Goal: Find specific page/section: Find specific page/section

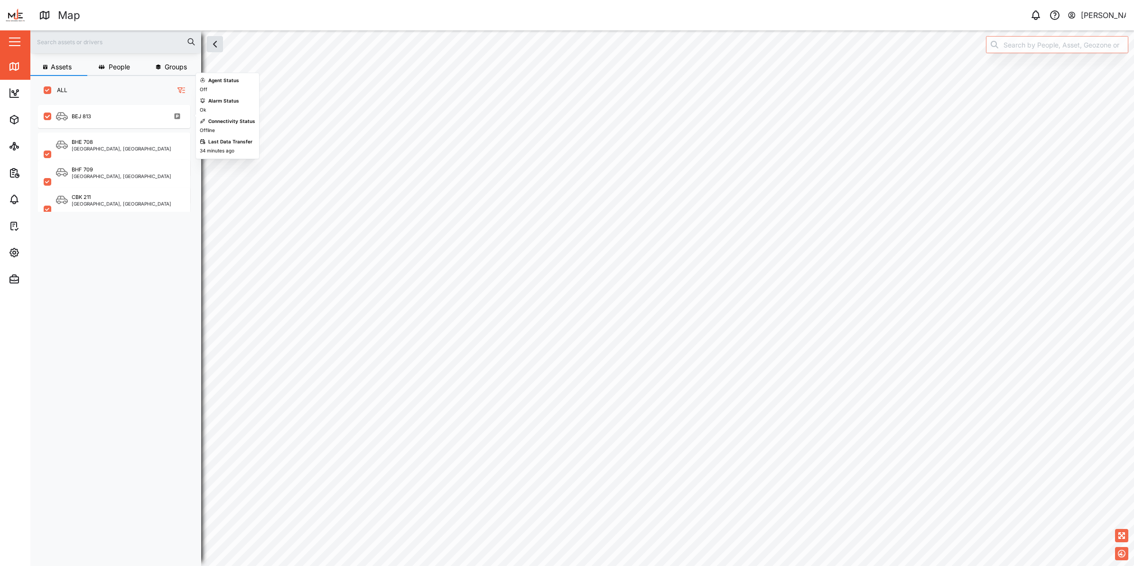
click at [85, 123] on div "BEJ 813" at bounding box center [114, 116] width 152 height 23
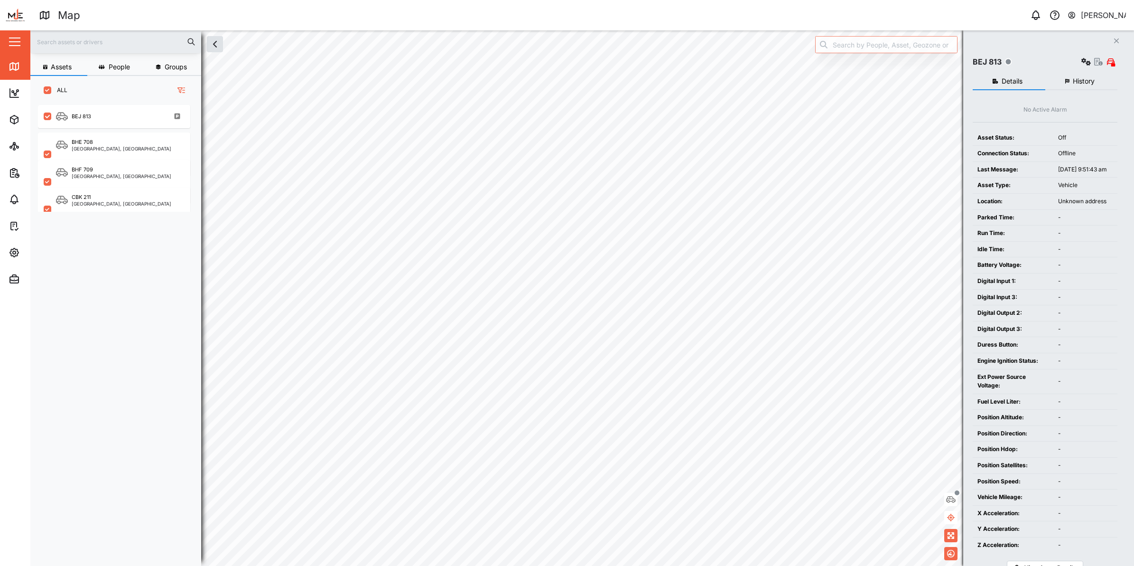
click at [1104, 10] on div "Nellie Mekere" at bounding box center [1104, 15] width 46 height 12
click at [1064, 55] on link "Sign Out" at bounding box center [1067, 60] width 114 height 21
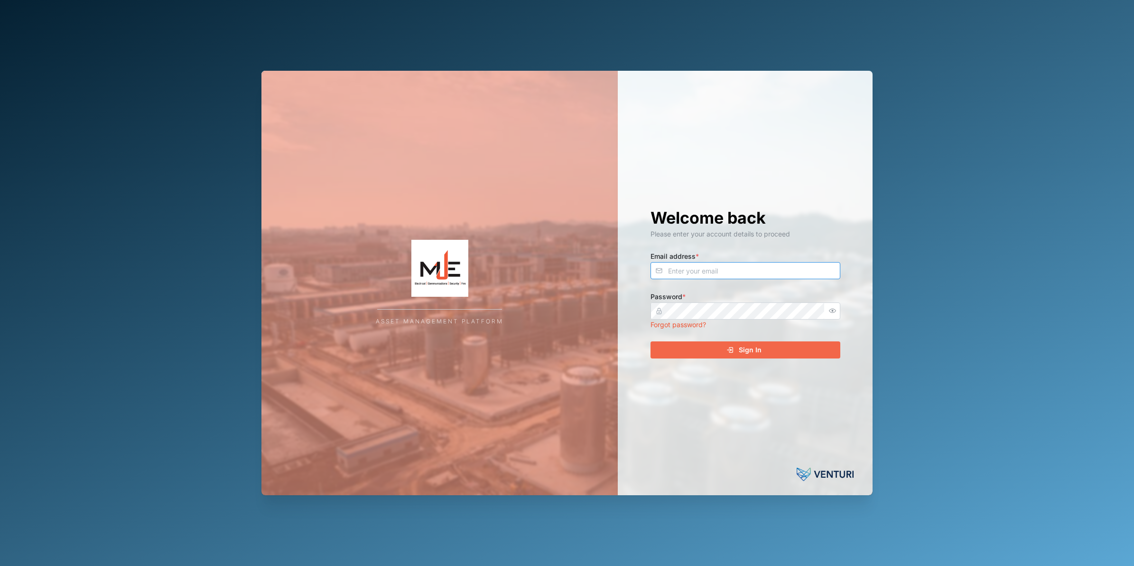
type input "nellie.mekere@venturi.io"
click at [769, 344] on div "Sign In" at bounding box center [744, 350] width 175 height 16
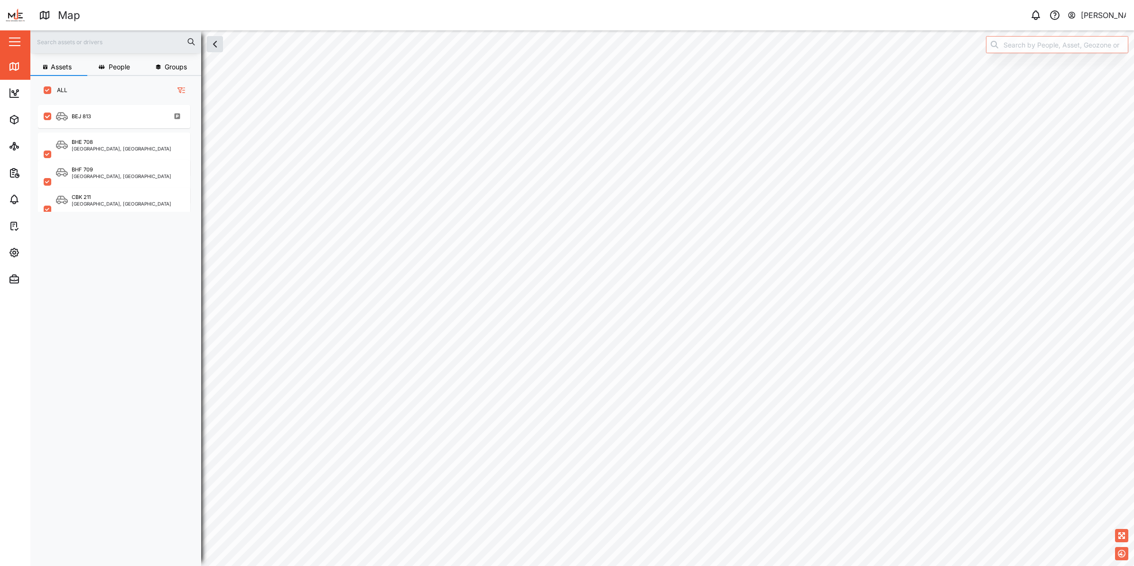
scroll to position [448, 147]
click at [1081, 44] on input "search" at bounding box center [1057, 44] width 142 height 17
type input "BEJ 813"
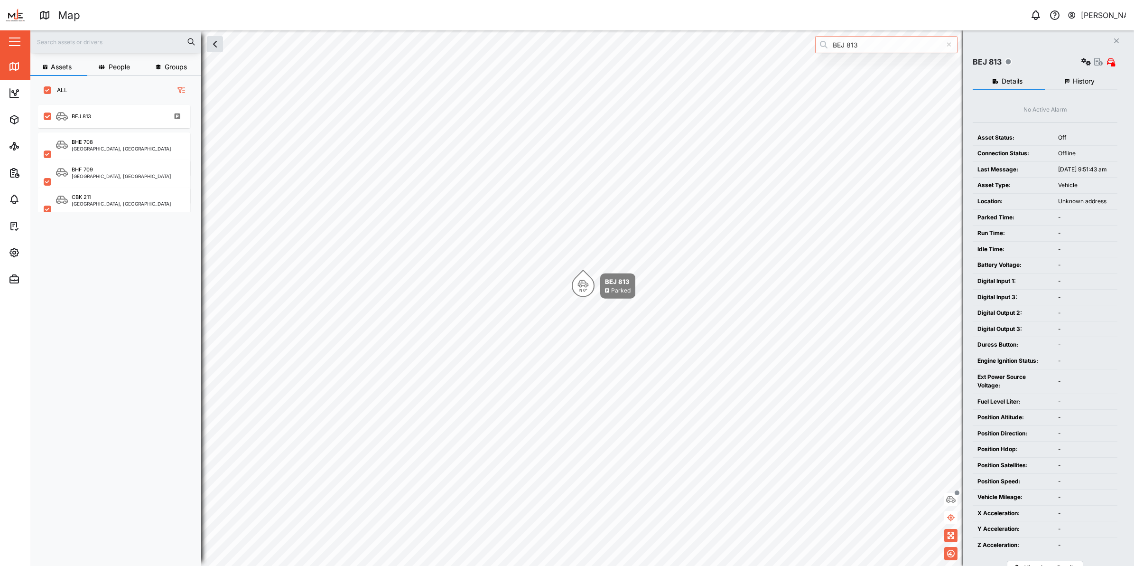
click at [1064, 75] on button "History" at bounding box center [1081, 81] width 73 height 17
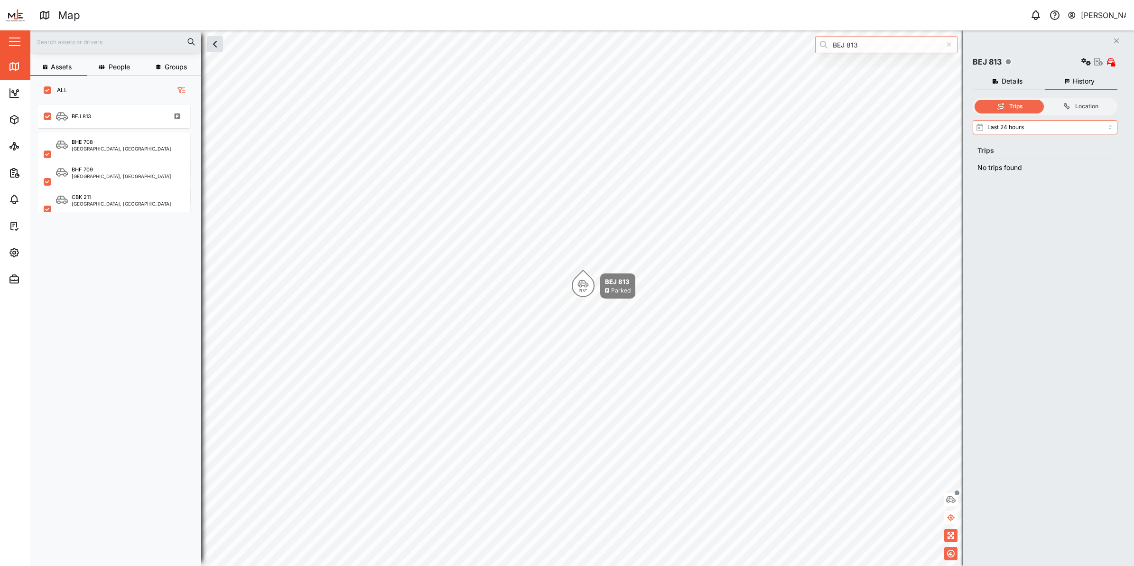
click at [1026, 75] on button "Details" at bounding box center [1009, 81] width 73 height 17
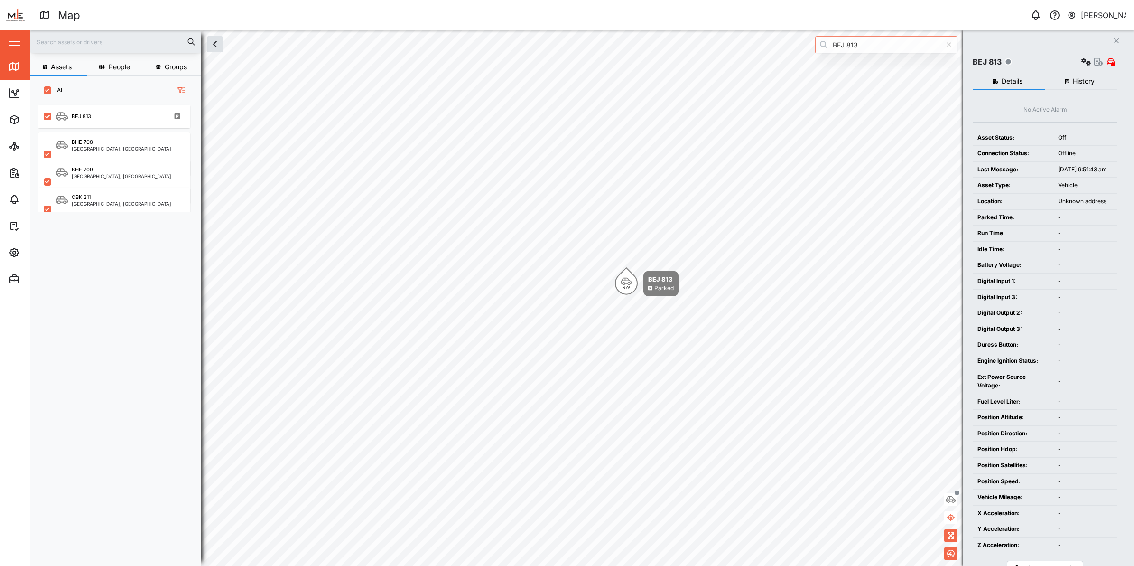
click at [1097, 9] on button "[PERSON_NAME]" at bounding box center [1096, 15] width 59 height 13
click at [1069, 66] on div "Sign Out" at bounding box center [1067, 60] width 103 height 11
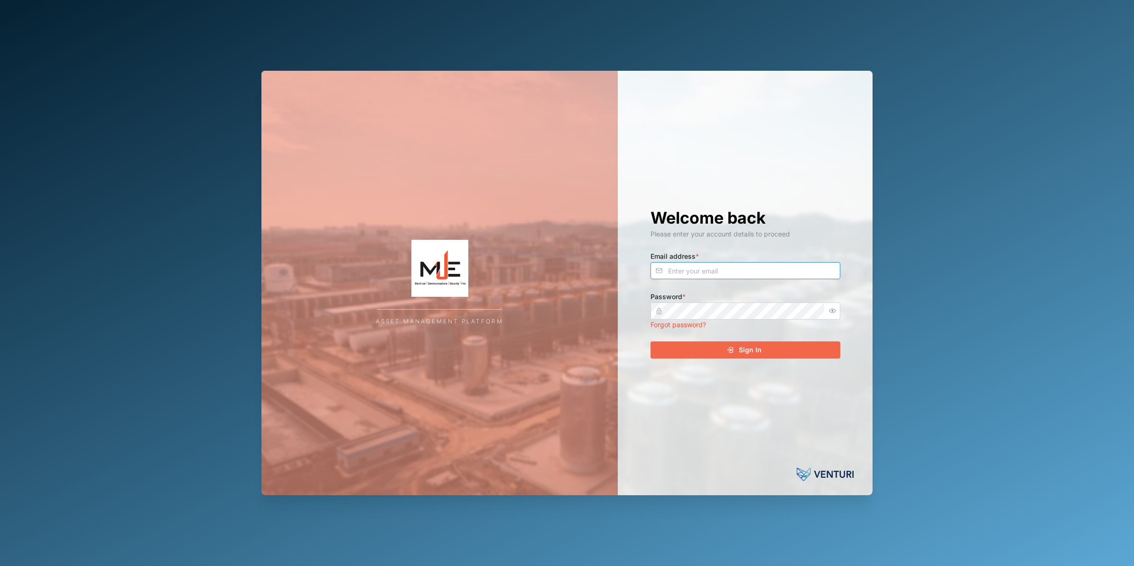
type input "nellie.mekere@venturi.io"
type input "[PERSON_NAME][EMAIL_ADDRESS][DOMAIN_NAME]"
click at [777, 356] on div "Sign In" at bounding box center [744, 350] width 175 height 16
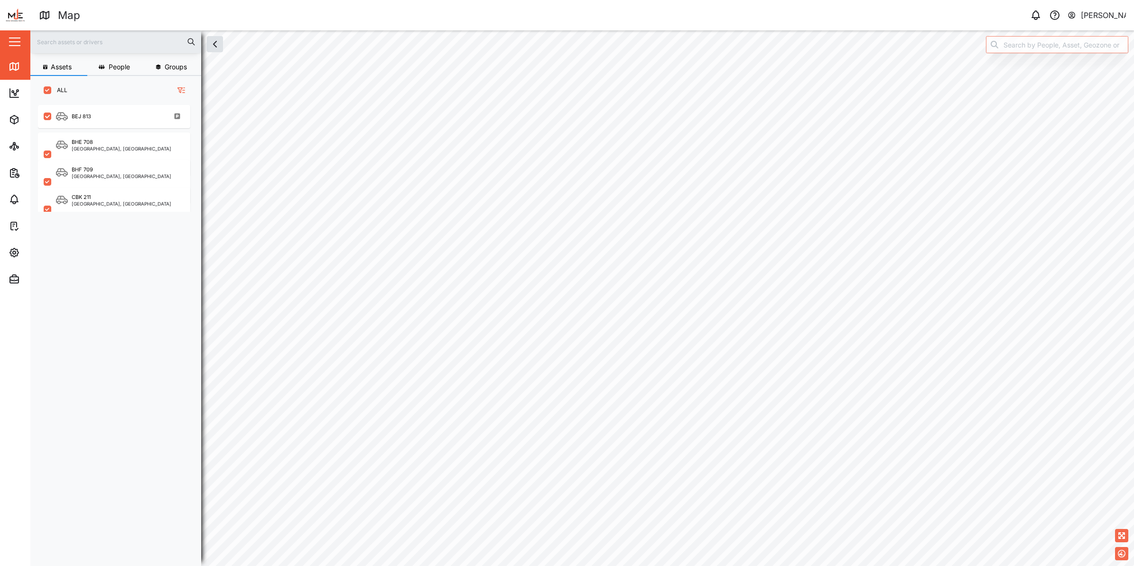
scroll to position [448, 147]
click at [77, 113] on div "BEJ 813" at bounding box center [81, 116] width 19 height 8
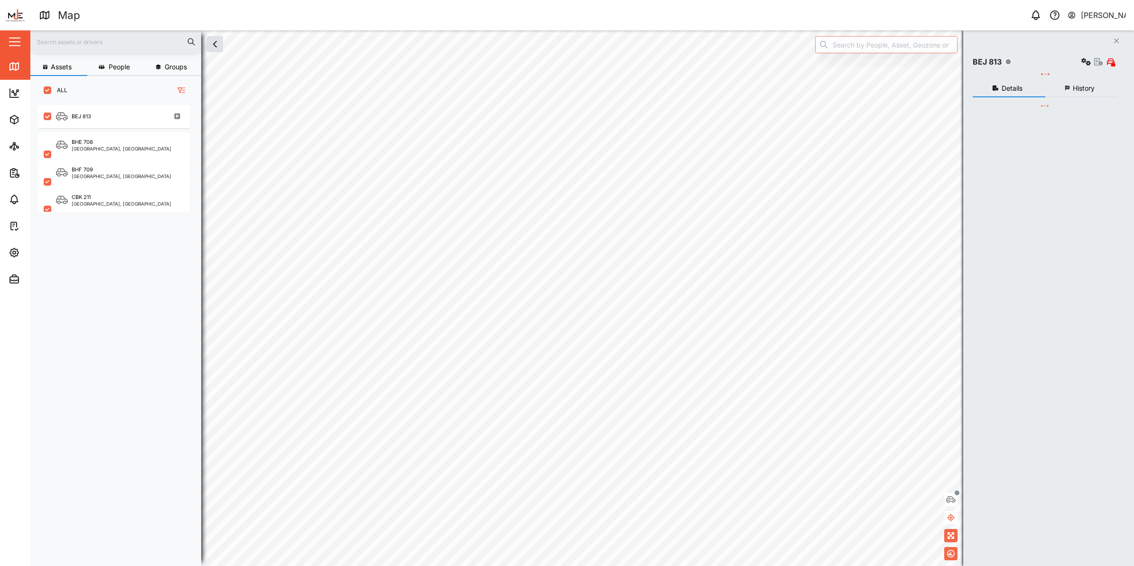
scroll to position [448, 147]
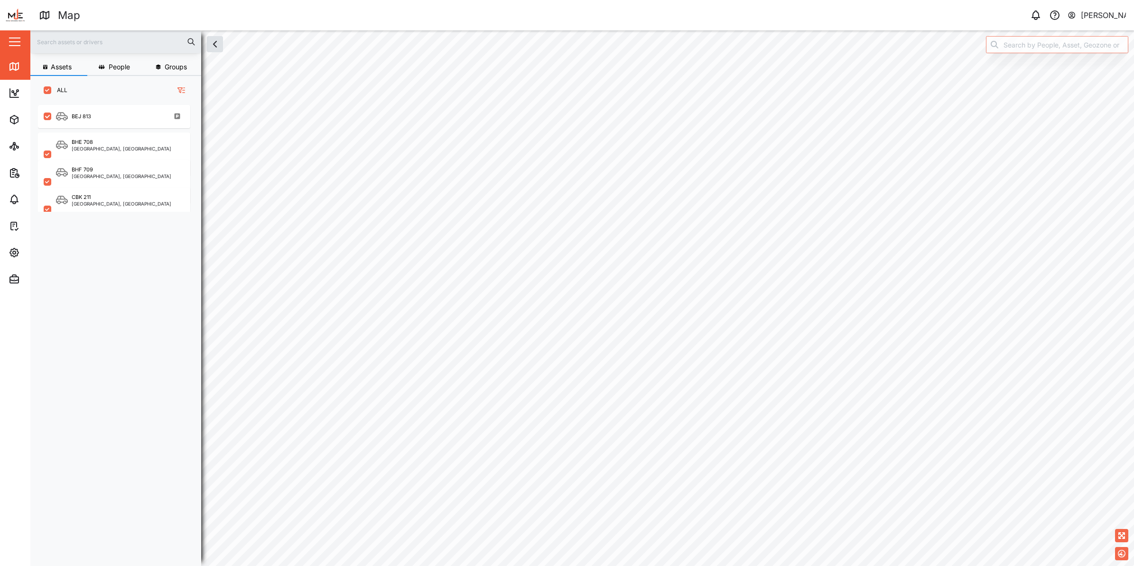
checkbox input "true"
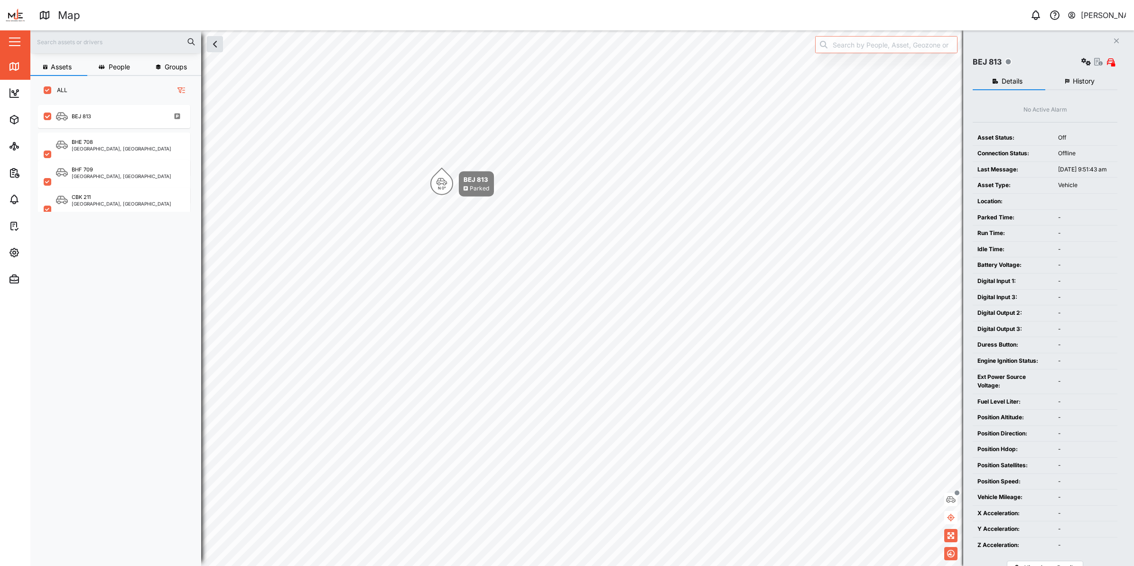
scroll to position [448, 147]
click at [113, 135] on div "BHE 708 [GEOGRAPHIC_DATA], [GEOGRAPHIC_DATA]" at bounding box center [114, 154] width 152 height 44
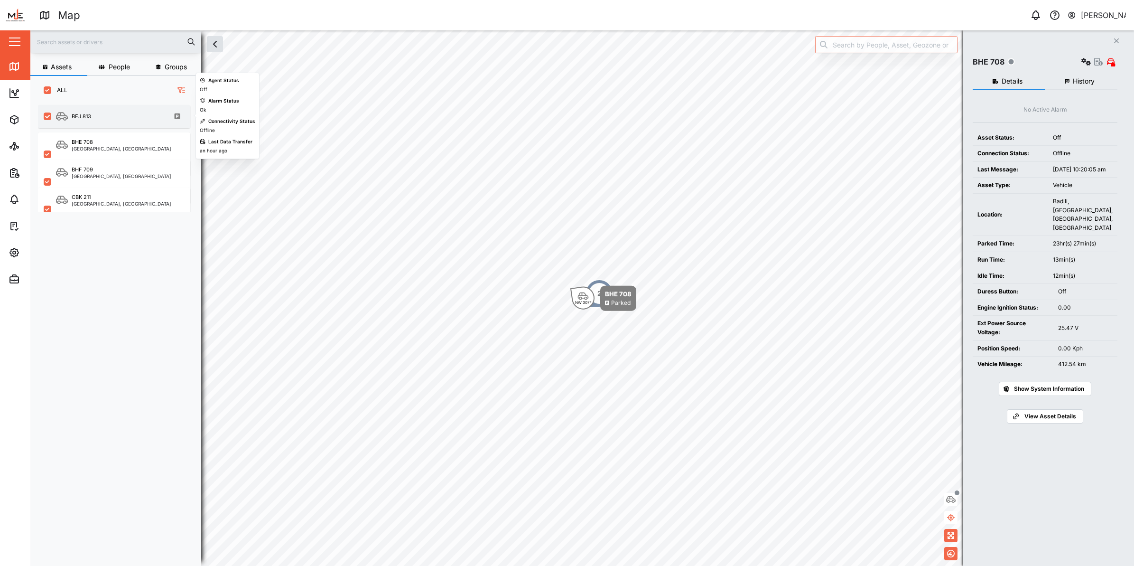
click at [95, 114] on div "BEJ 813" at bounding box center [120, 117] width 129 height 12
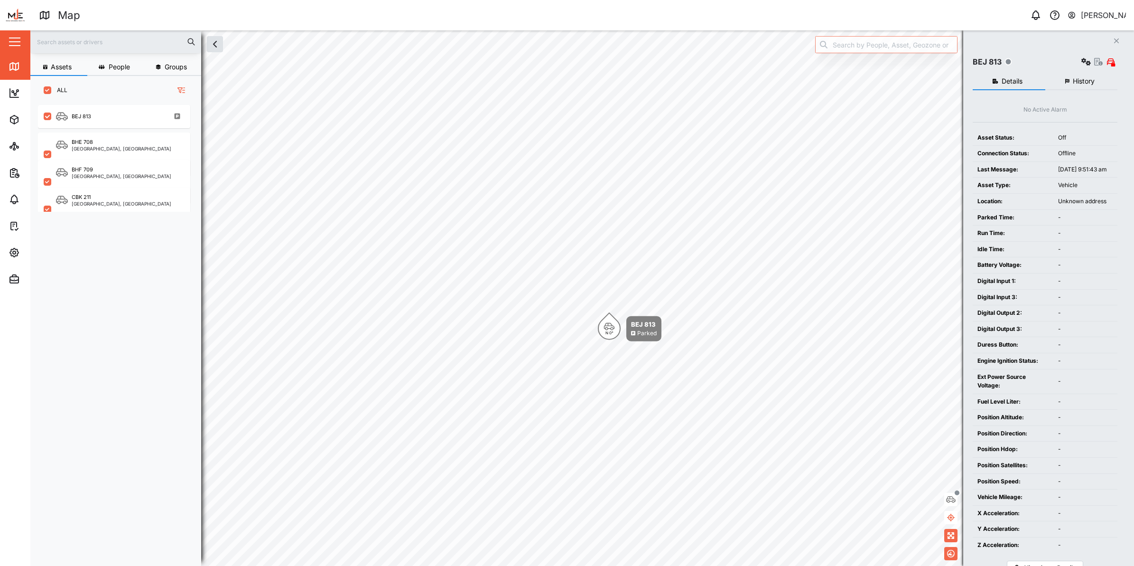
click at [1087, 11] on div "[PERSON_NAME]" at bounding box center [1104, 15] width 46 height 12
click at [1054, 53] on link "Sign Out" at bounding box center [1067, 60] width 114 height 21
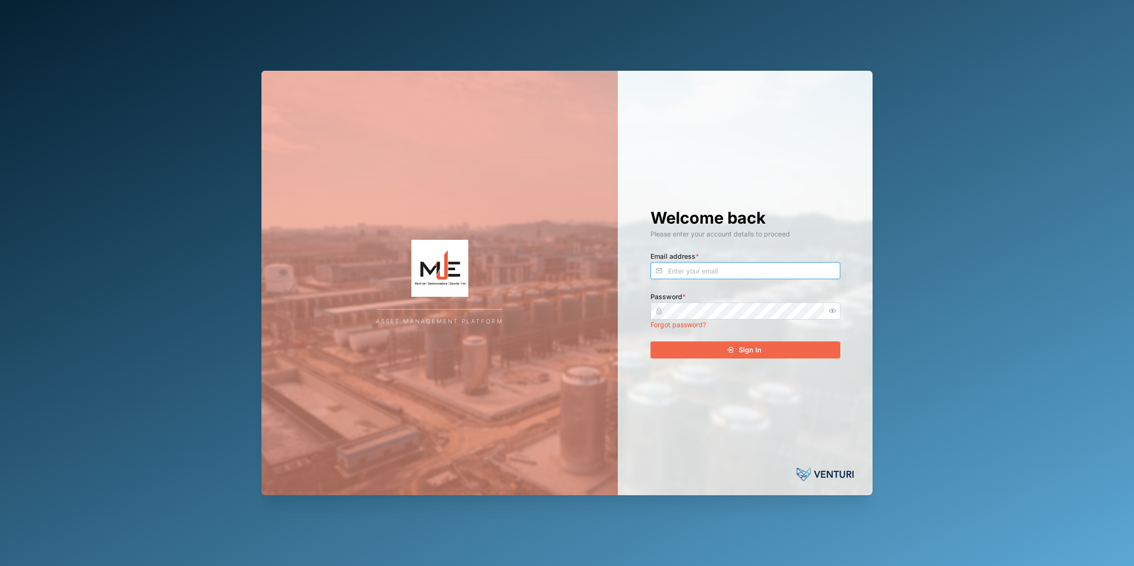
type input "[PERSON_NAME][EMAIL_ADDRESS][DOMAIN_NAME]"
click at [820, 352] on div "Sign In" at bounding box center [744, 350] width 175 height 16
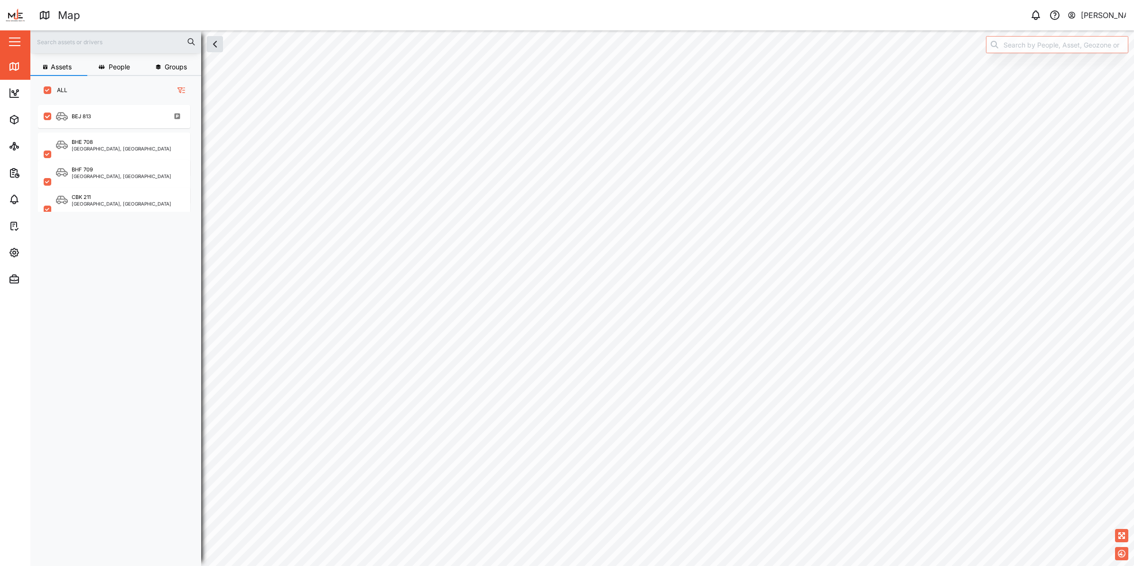
scroll to position [448, 147]
click at [76, 116] on div "BEJ 813" at bounding box center [81, 116] width 19 height 8
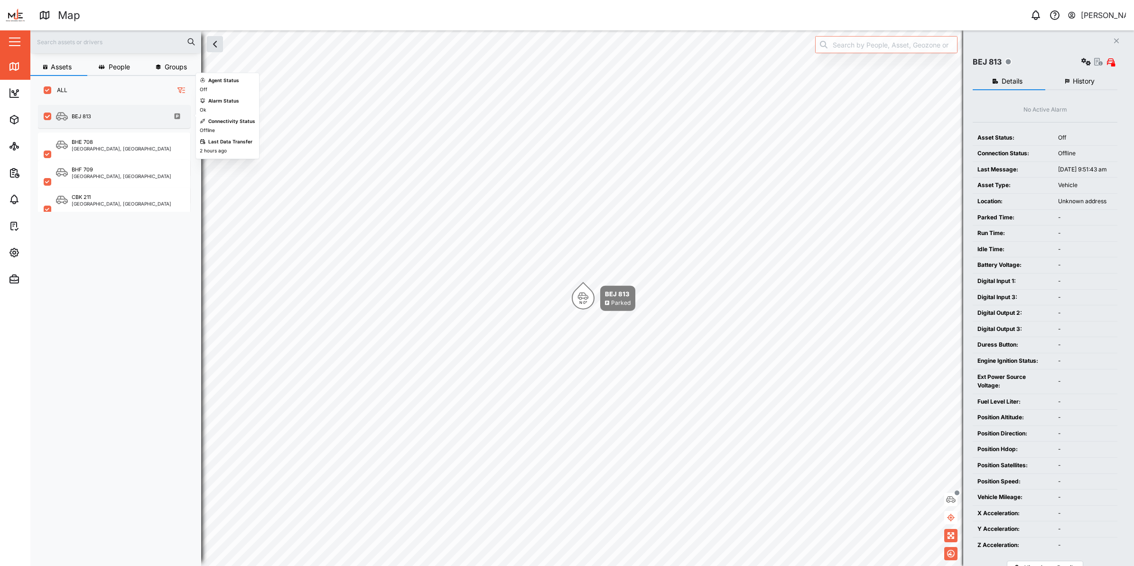
click at [105, 111] on div "BEJ 813" at bounding box center [120, 117] width 129 height 12
click at [93, 119] on div "BEJ 813" at bounding box center [120, 117] width 129 height 12
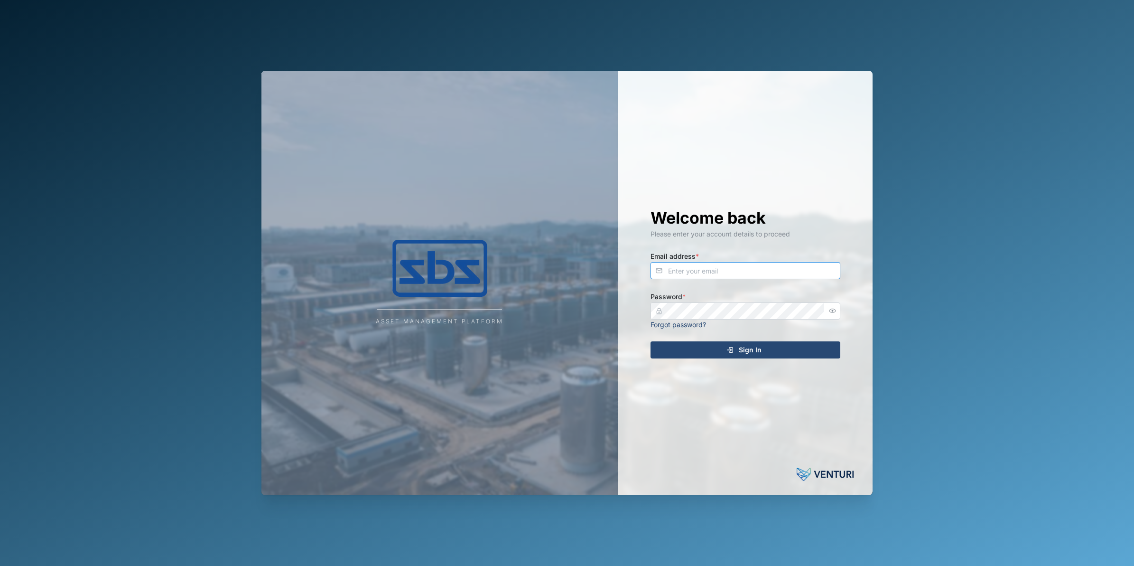
type input "[PERSON_NAME][EMAIL_ADDRESS][DOMAIN_NAME]"
click at [776, 354] on div "Sign In" at bounding box center [744, 350] width 175 height 16
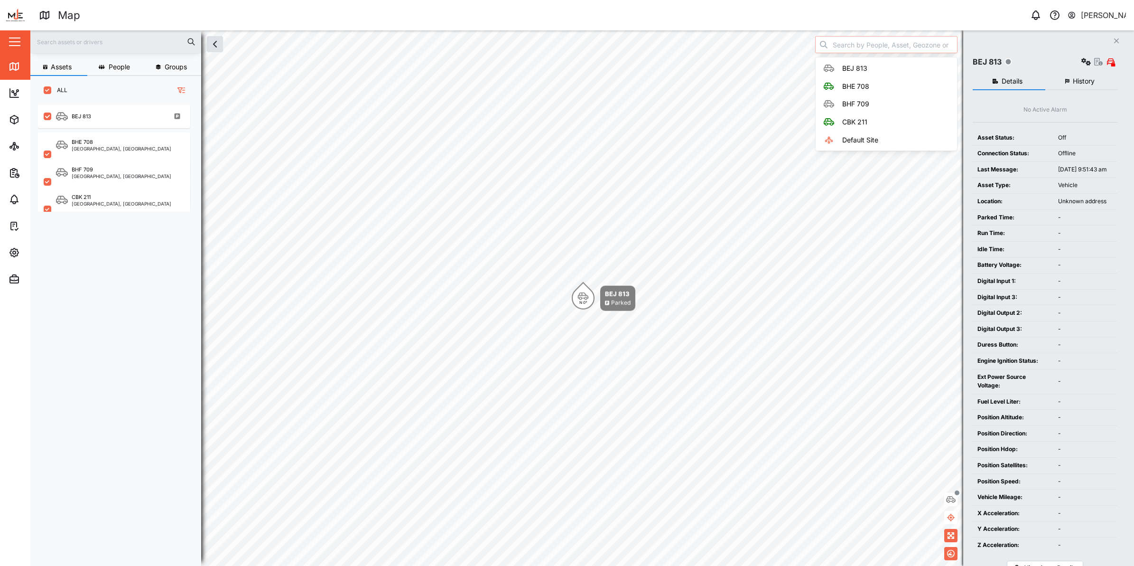
click at [909, 48] on input "search" at bounding box center [886, 44] width 142 height 17
click at [15, 253] on icon "button" at bounding box center [14, 252] width 3 height 3
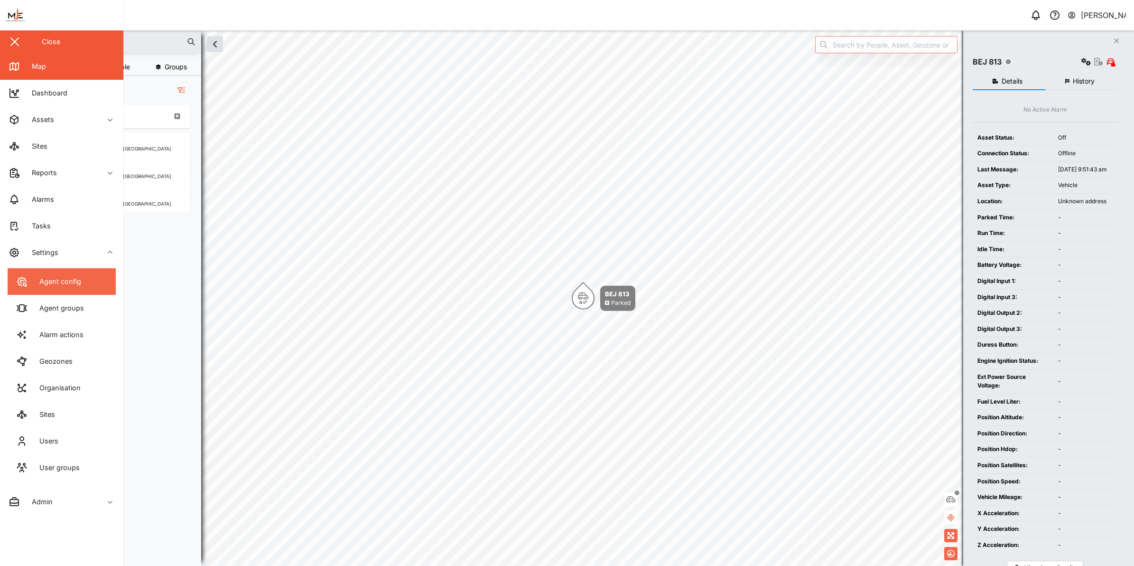
click at [55, 287] on link "Agent config" at bounding box center [62, 281] width 108 height 27
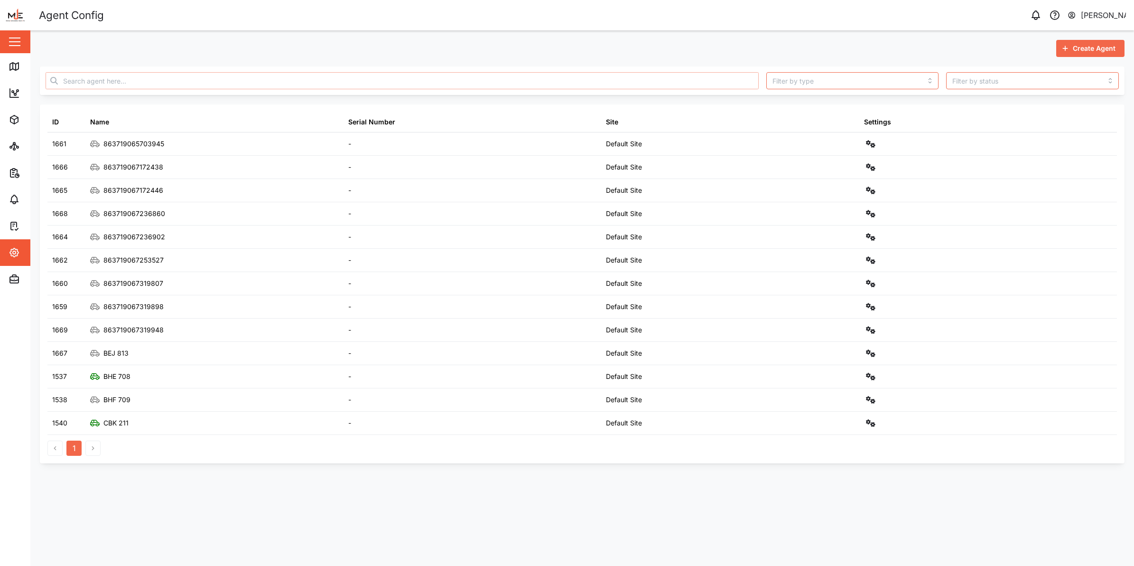
click at [318, 84] on input "text" at bounding box center [402, 80] width 713 height 17
paste input "863719067236860"
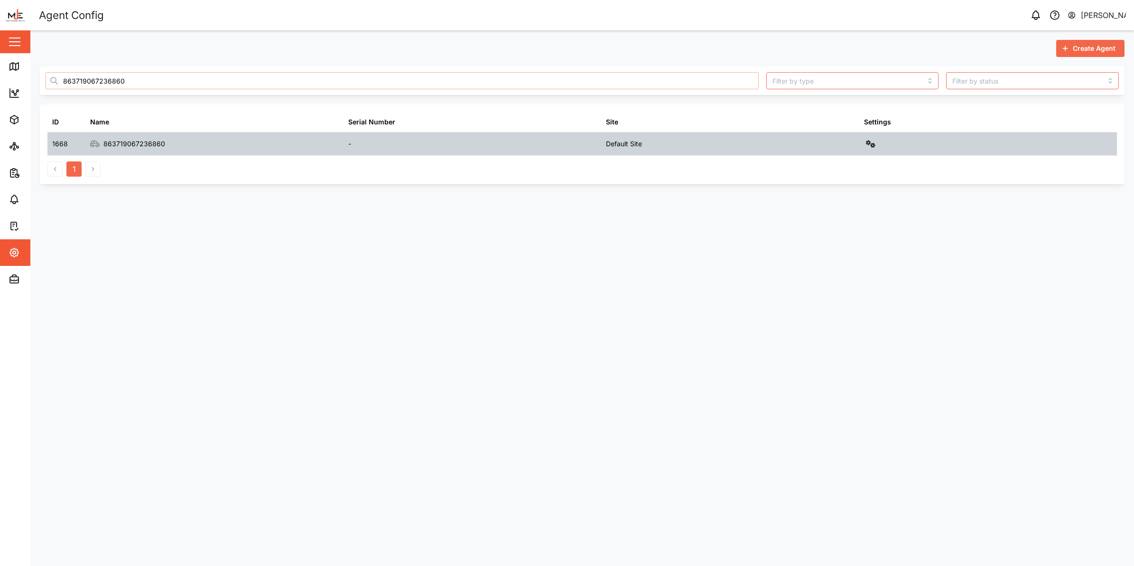
type input "863719067236860"
click at [875, 143] on icon "button" at bounding box center [870, 144] width 9 height 8
click at [850, 168] on div "Configure" at bounding box center [836, 166] width 66 height 10
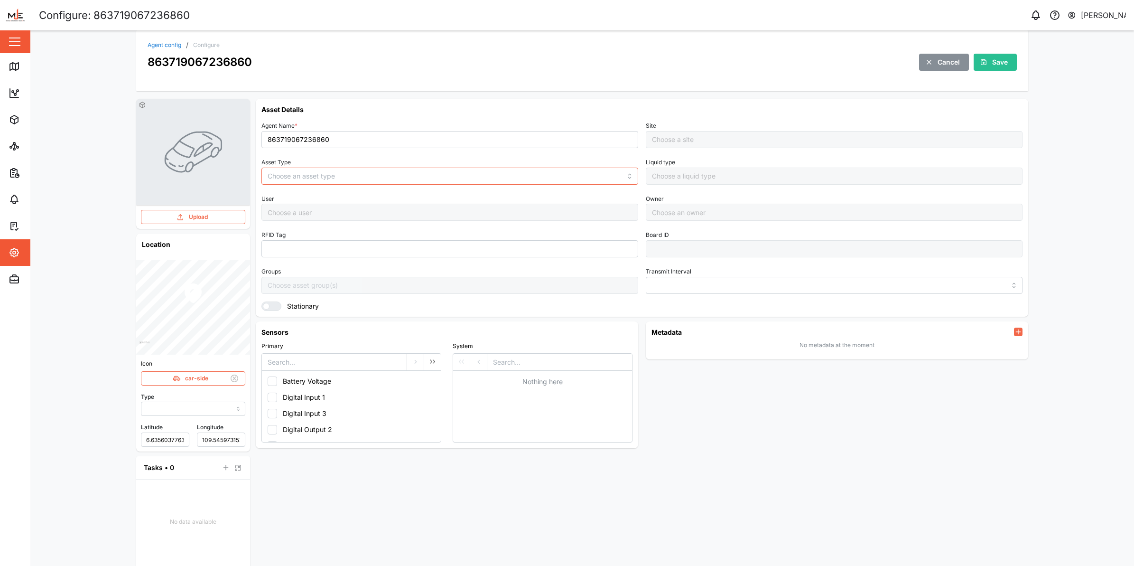
type input "MANUAL"
type input "VEHICLE"
type input "5 minutes"
type input "Default Site"
click at [309, 139] on input "863719067236860" at bounding box center [449, 139] width 377 height 17
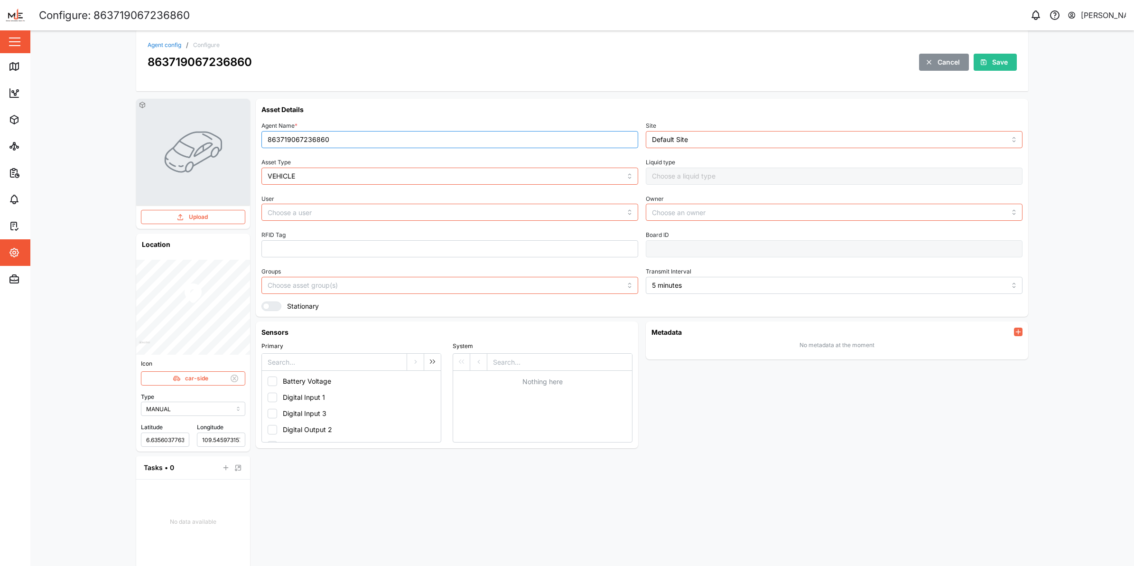
click at [308, 139] on input "863719067236860" at bounding box center [449, 139] width 377 height 17
type input "BEJ 814"
click at [983, 58] on div "Save" at bounding box center [994, 62] width 28 height 16
click at [23, 41] on div "Close" at bounding box center [61, 41] width 123 height 23
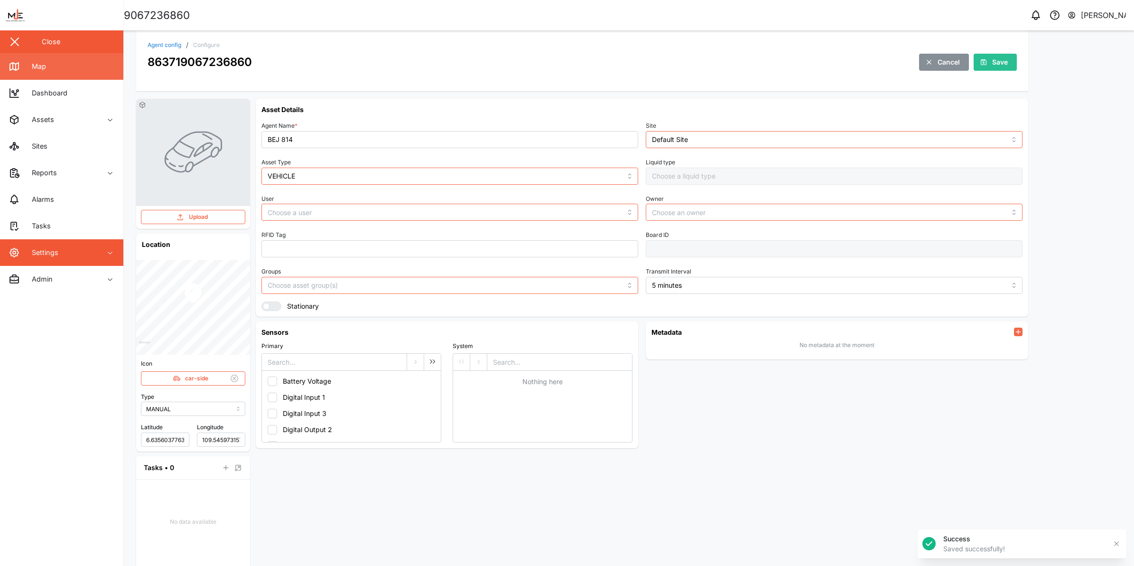
click at [42, 64] on div "Map" at bounding box center [35, 66] width 21 height 10
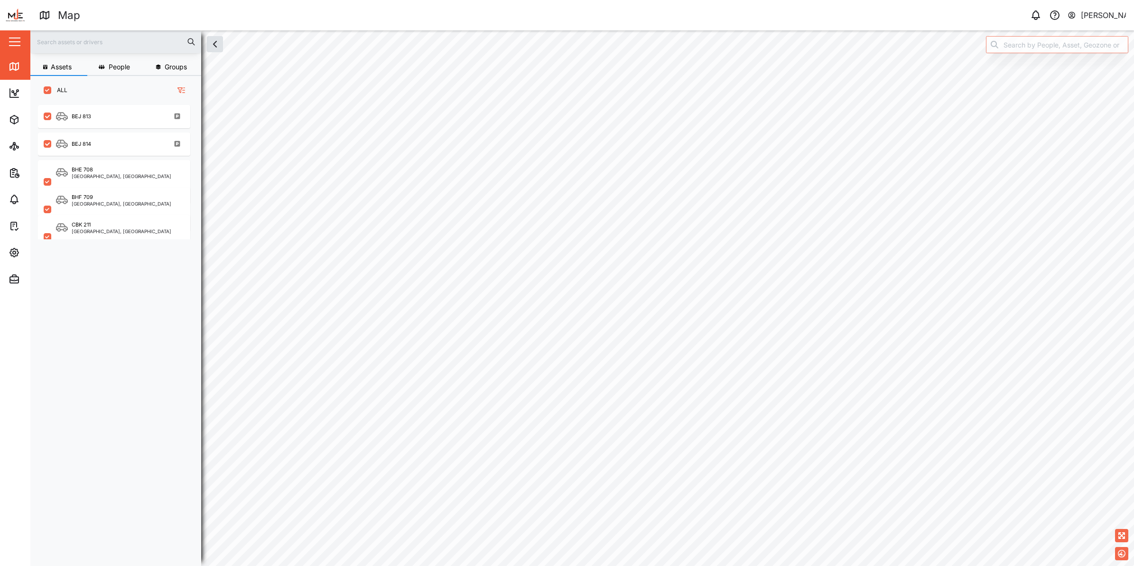
scroll to position [9, 9]
checkbox input "true"
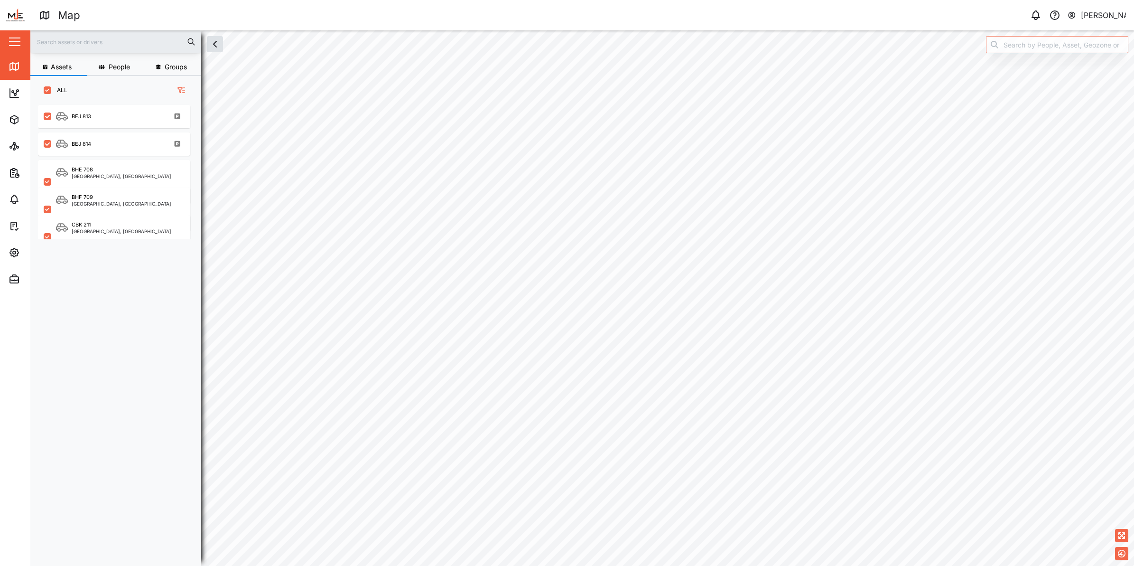
checkbox input "true"
click at [116, 121] on div "BEJ 813" at bounding box center [120, 117] width 129 height 12
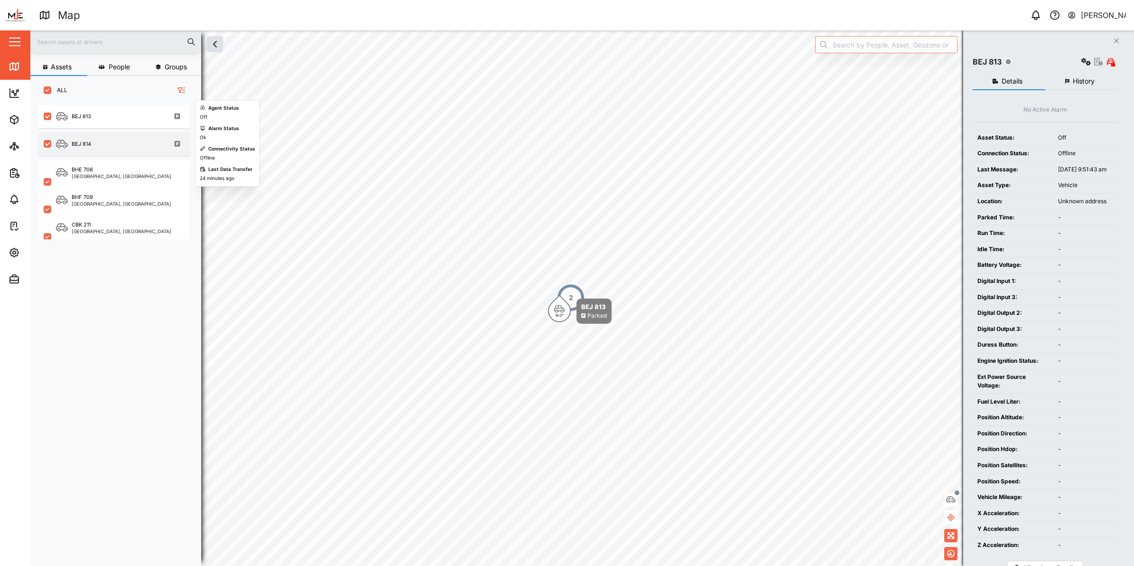
click at [100, 138] on div "BEJ 814" at bounding box center [120, 144] width 129 height 12
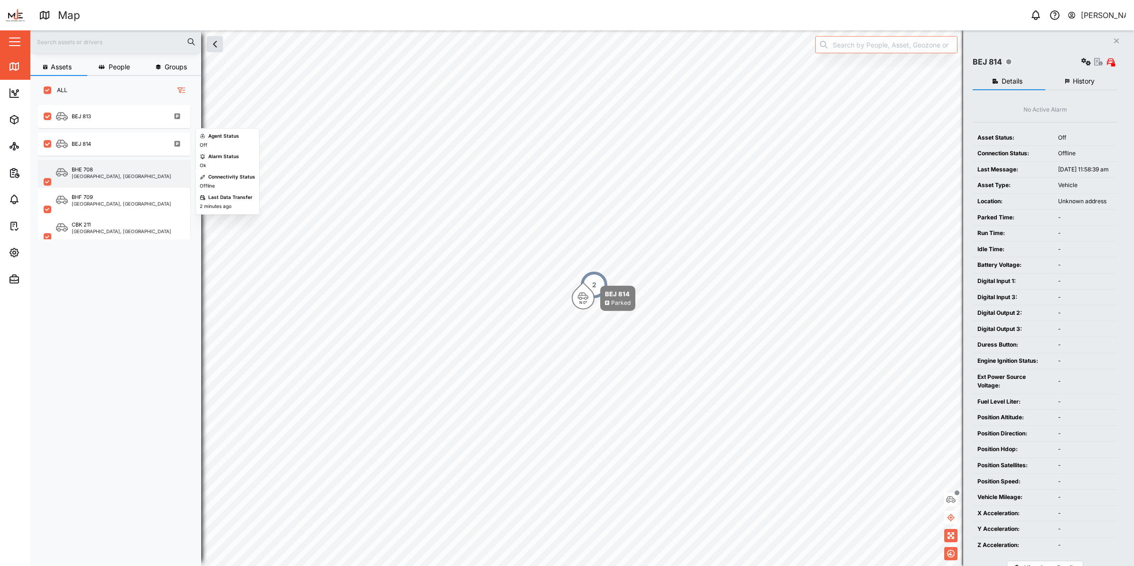
click at [113, 169] on div "BHE 708" at bounding box center [122, 170] width 100 height 8
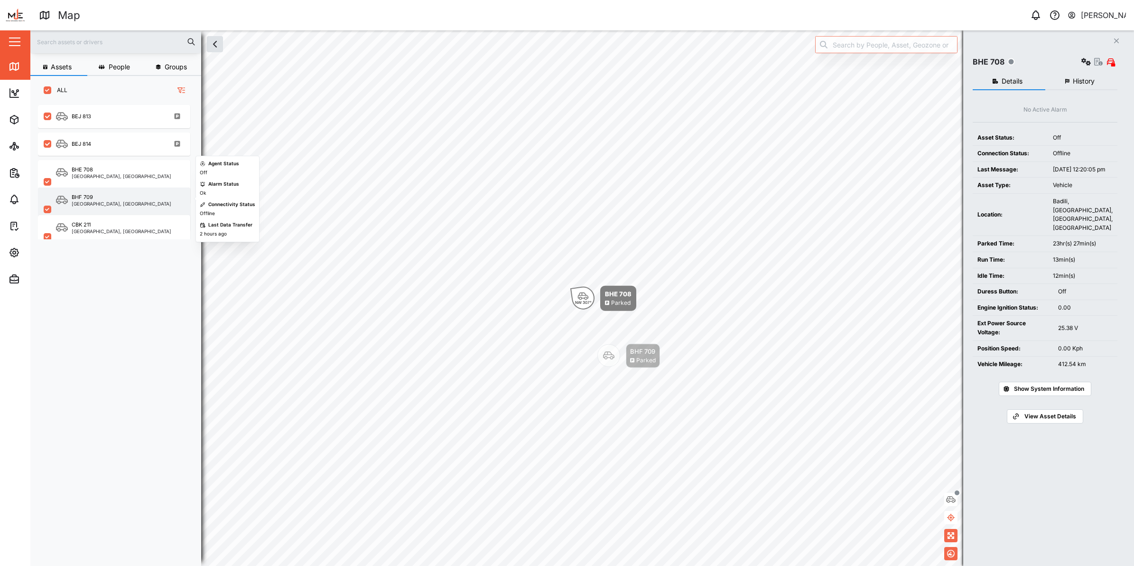
click at [83, 191] on div "BHF 709 Port Moresby, Southern Region" at bounding box center [114, 209] width 152 height 44
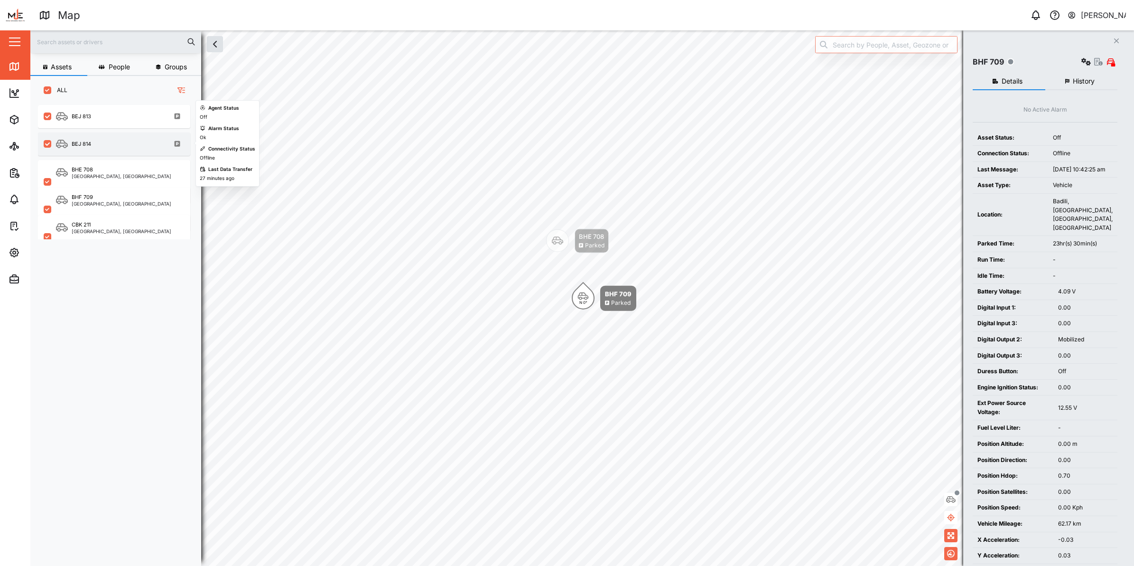
click at [100, 145] on div "BEJ 814" at bounding box center [120, 144] width 129 height 12
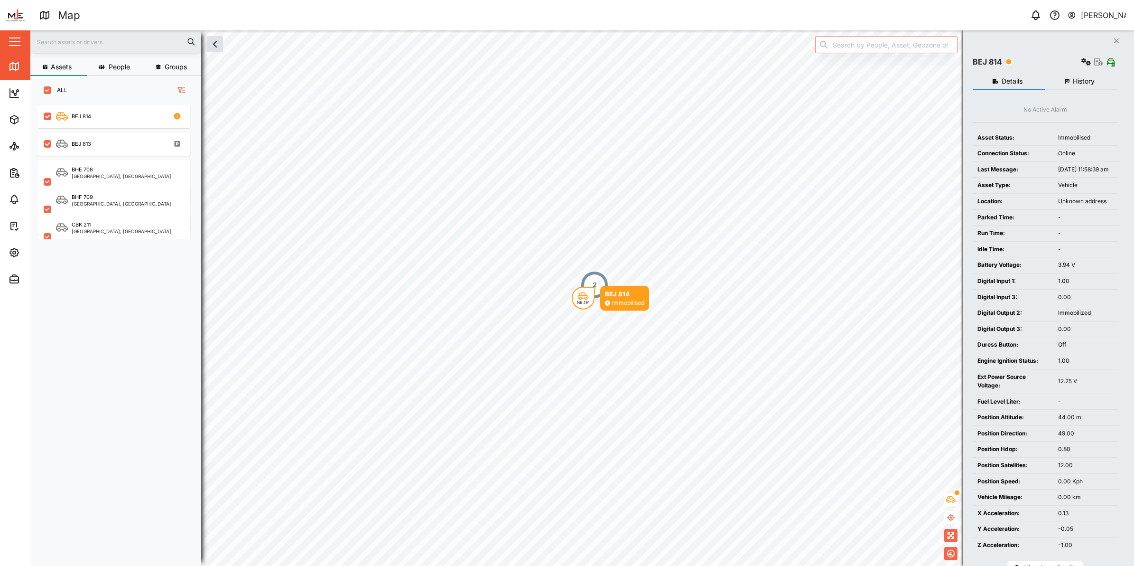
click at [15, 36] on button "button" at bounding box center [15, 42] width 16 height 16
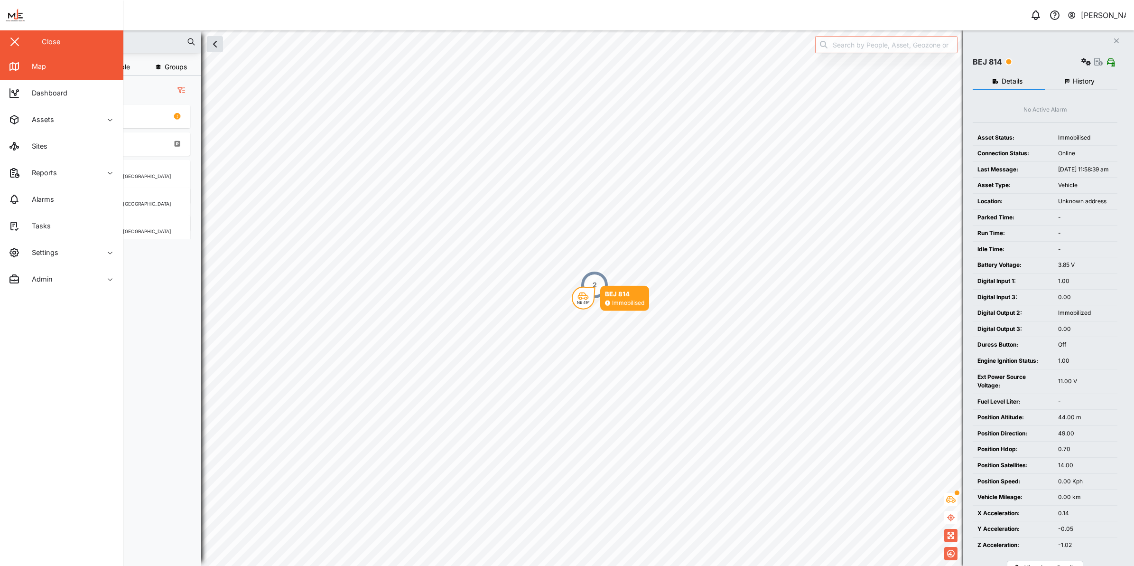
click at [43, 47] on div "Close" at bounding box center [51, 42] width 19 height 10
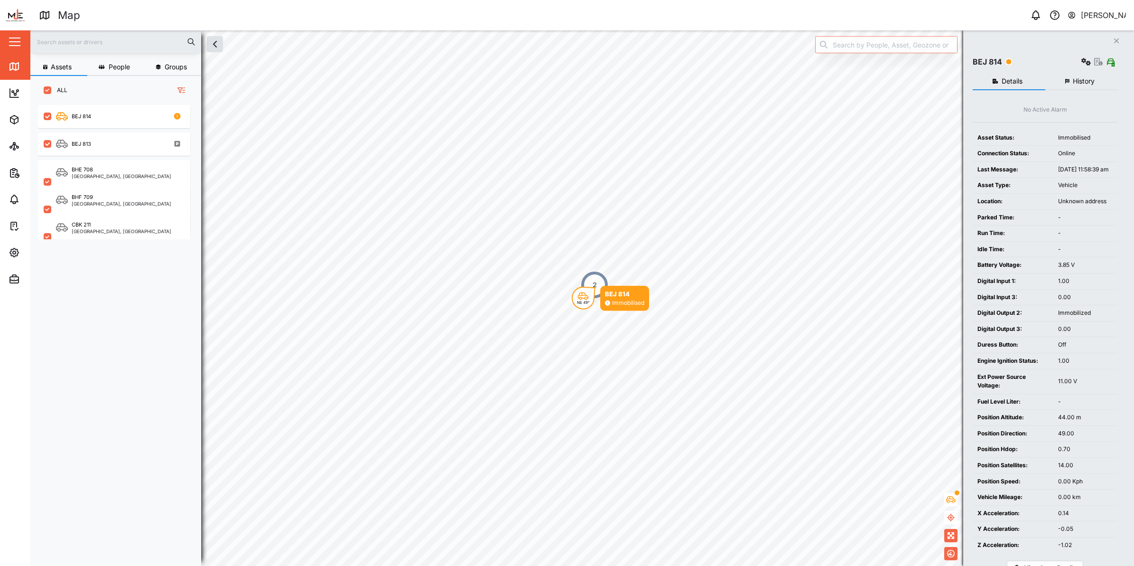
click at [22, 38] on button "button" at bounding box center [15, 42] width 16 height 16
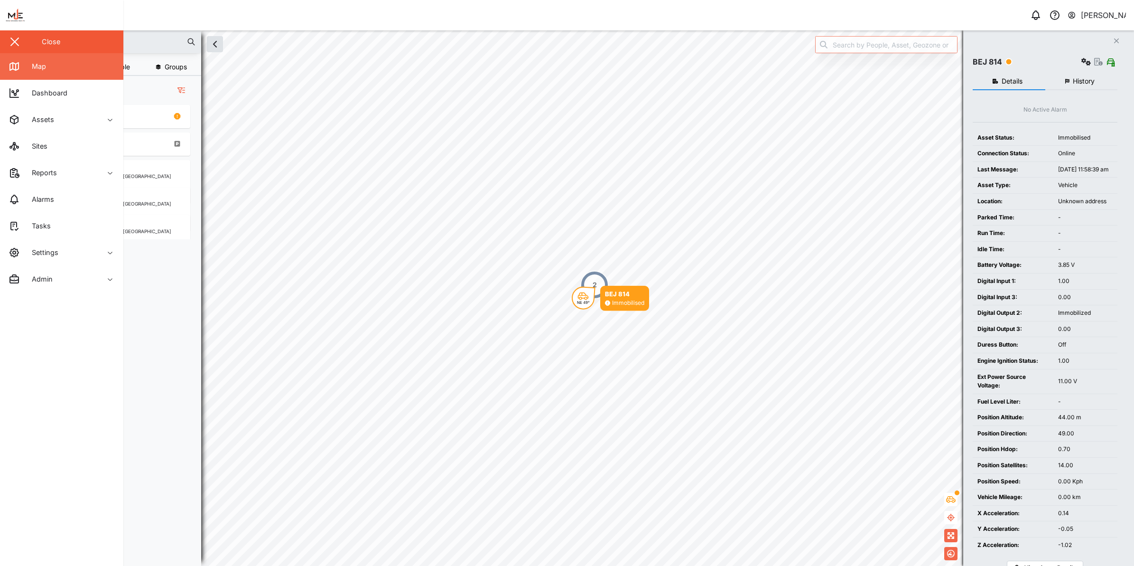
click at [32, 67] on div "Map" at bounding box center [35, 66] width 21 height 10
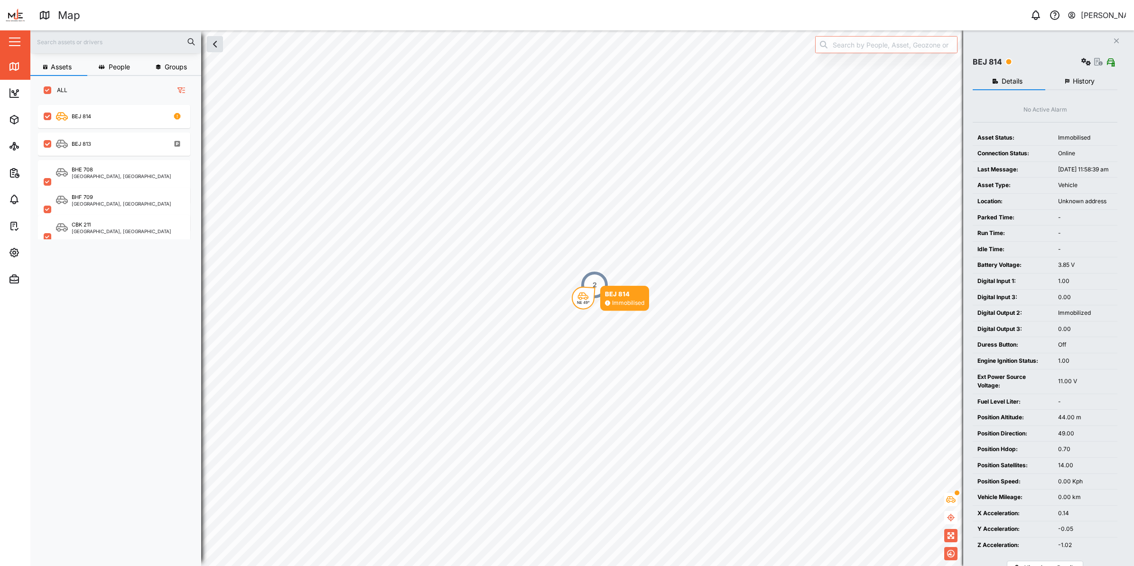
click at [1082, 12] on button "[PERSON_NAME]" at bounding box center [1096, 15] width 59 height 13
click at [1077, 64] on div "Sign Out" at bounding box center [1067, 60] width 103 height 11
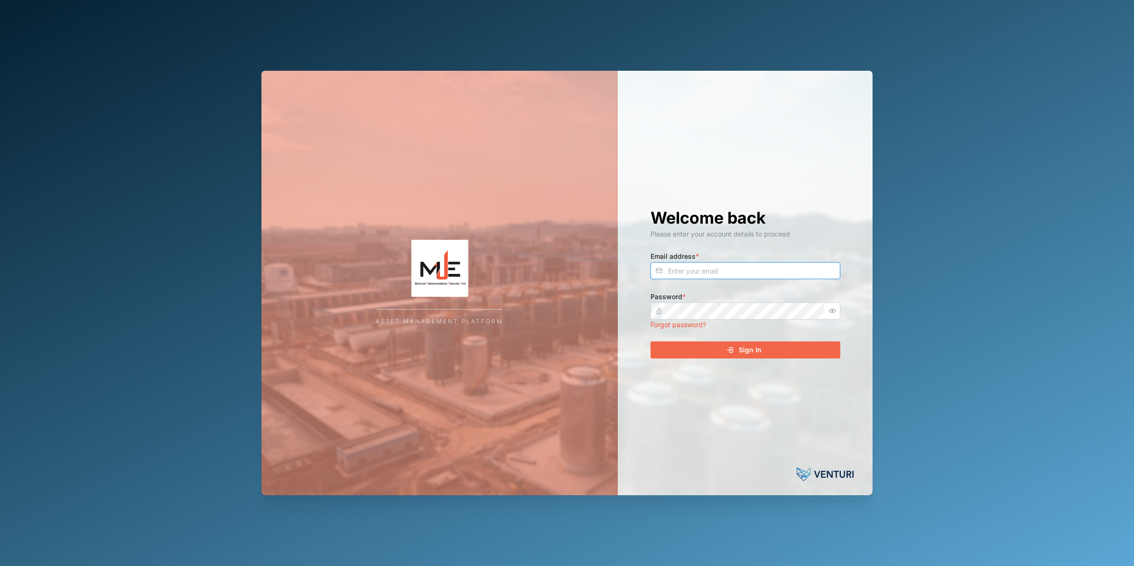
type input "nellie.mekere@venturi.io"
drag, startPoint x: 802, startPoint y: 364, endPoint x: 800, endPoint y: 348, distance: 16.3
click at [801, 361] on div "Welcome back Please enter your account details to proceed Email address * nelli…" at bounding box center [746, 283] width 228 height 424
click at [800, 348] on div "Sign In" at bounding box center [744, 350] width 175 height 16
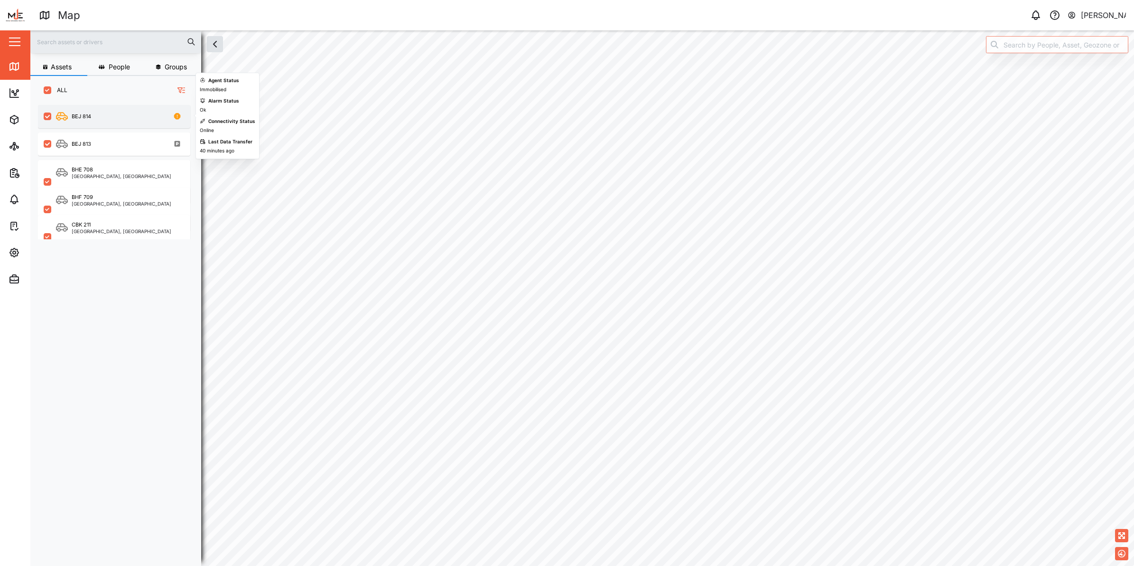
click at [125, 115] on div "BEJ 814" at bounding box center [120, 117] width 129 height 12
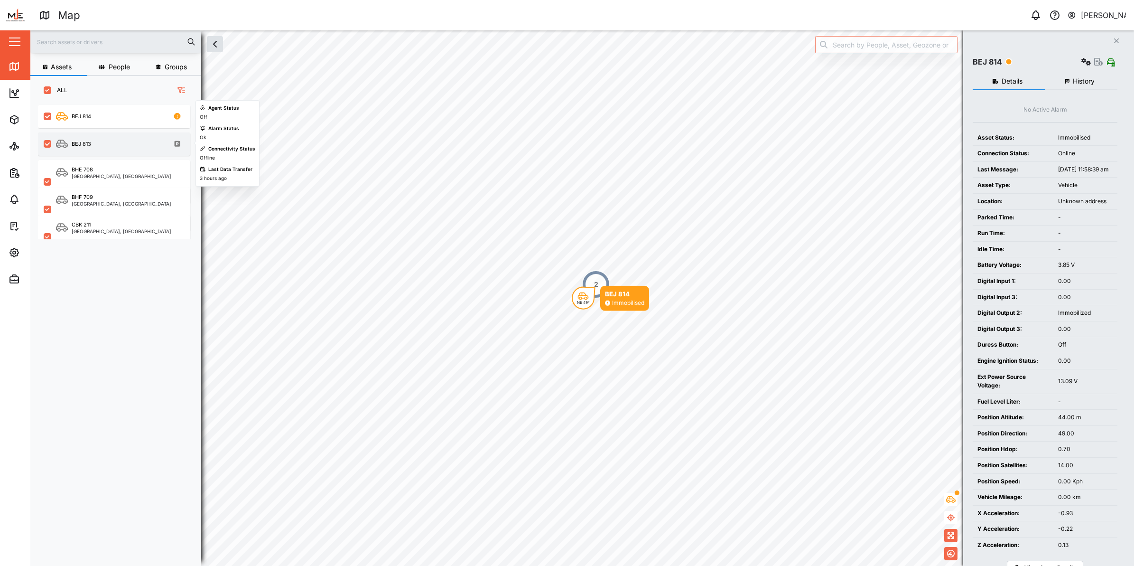
click at [88, 148] on div "BEJ 813" at bounding box center [73, 143] width 35 height 9
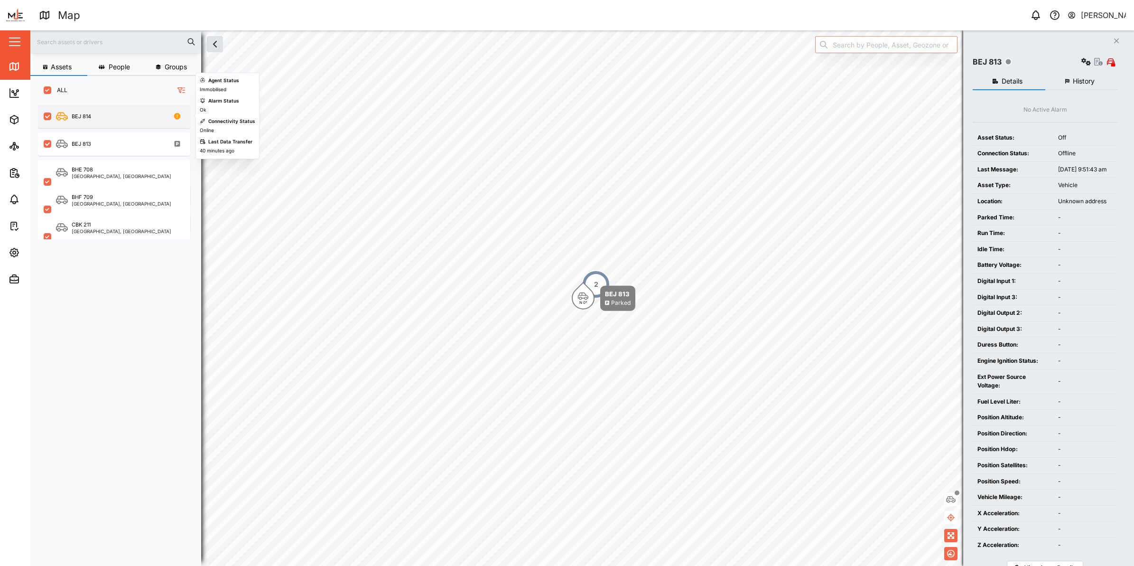
click at [89, 121] on div "BEJ 814" at bounding box center [120, 117] width 129 height 12
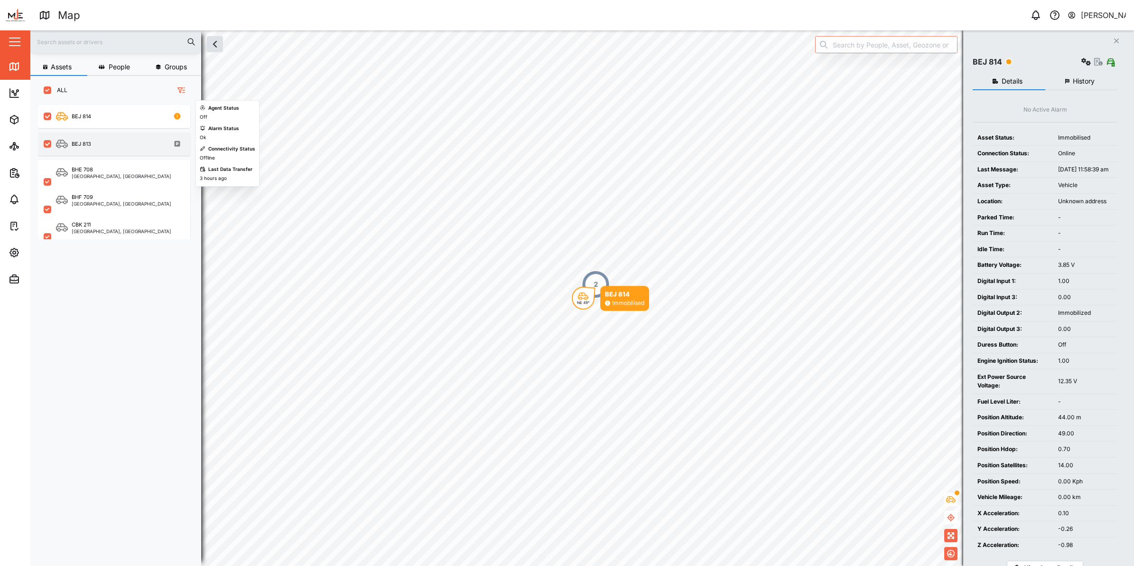
click at [133, 146] on div "BEJ 813" at bounding box center [120, 144] width 129 height 12
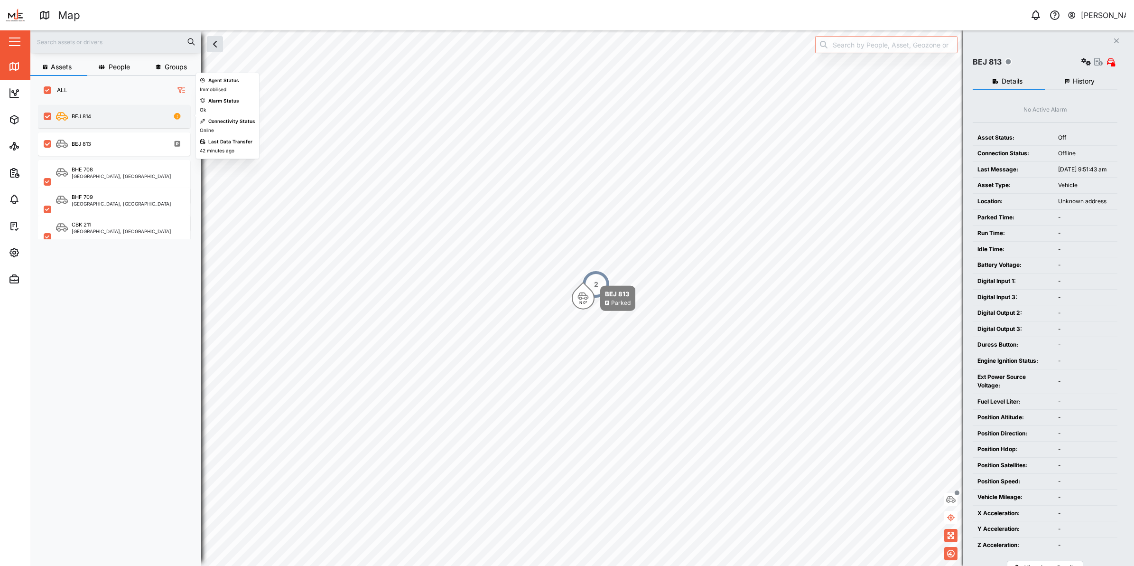
click at [111, 113] on div "BEJ 814" at bounding box center [120, 117] width 129 height 12
click at [144, 121] on div "BEJ 814" at bounding box center [120, 117] width 129 height 12
click at [100, 113] on div "BEJ 814" at bounding box center [120, 117] width 129 height 12
click at [84, 118] on div "BEJ 814" at bounding box center [81, 116] width 19 height 8
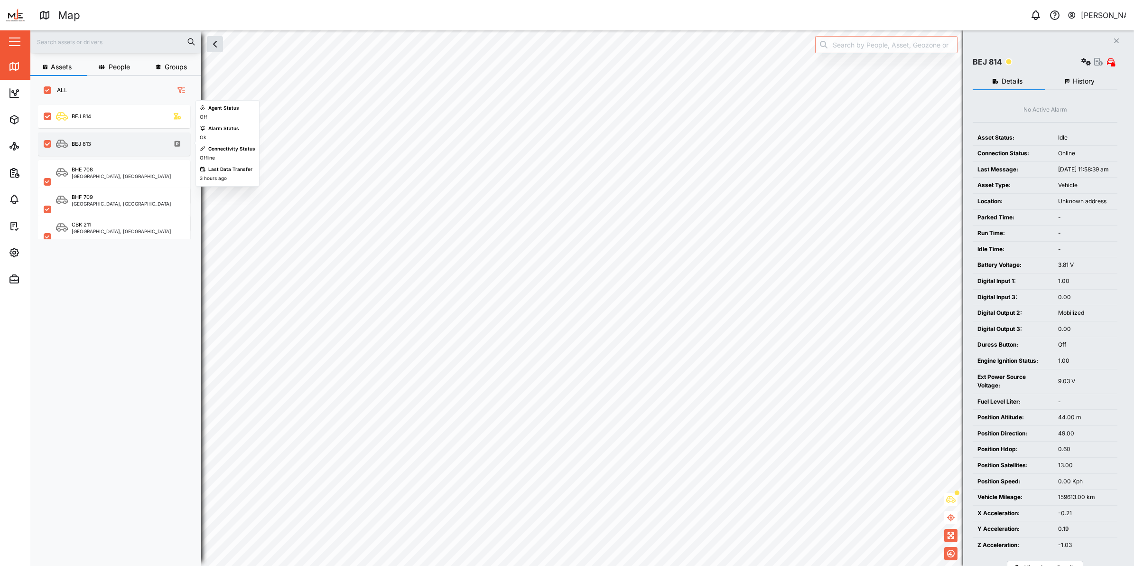
click at [86, 137] on div "BEJ 813" at bounding box center [114, 143] width 152 height 23
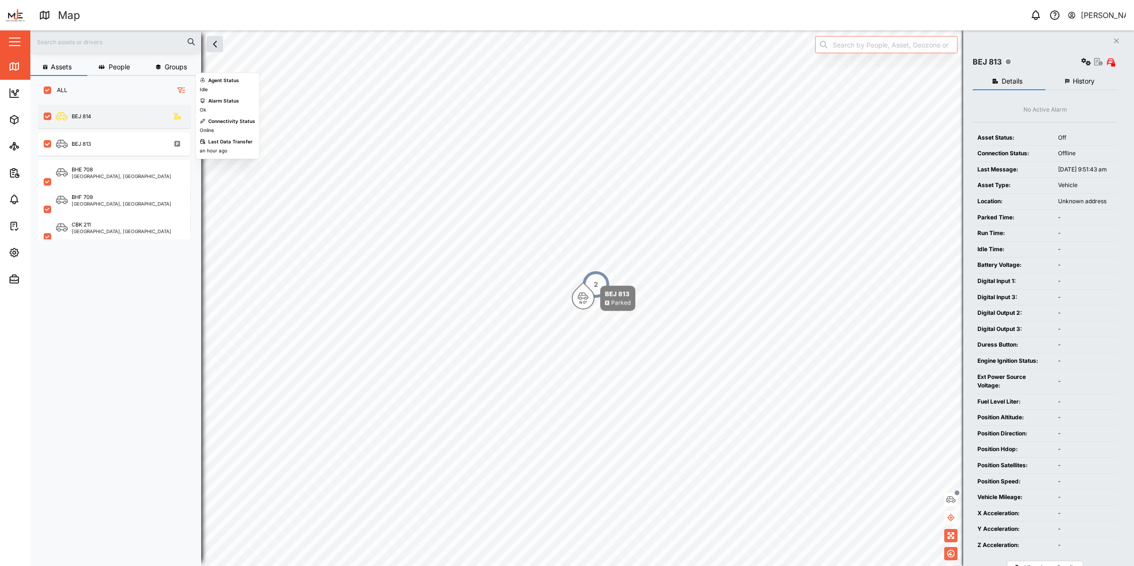
click at [82, 122] on div "BEJ 814" at bounding box center [114, 116] width 152 height 23
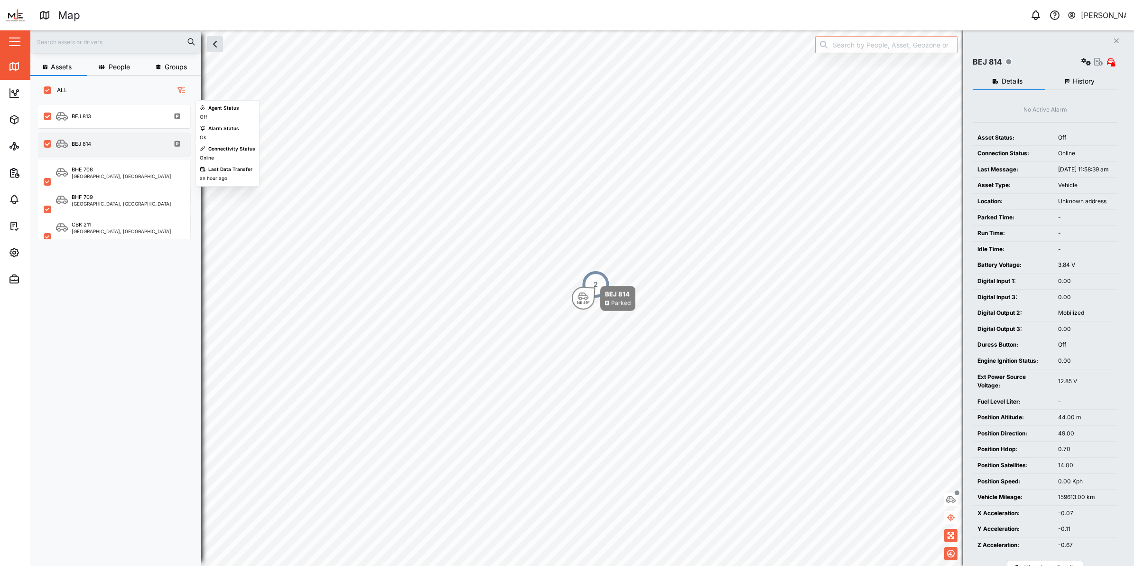
click at [72, 147] on div "BEJ 814" at bounding box center [81, 144] width 19 height 8
click at [74, 145] on div "BEJ 814" at bounding box center [81, 144] width 19 height 8
click at [79, 120] on div "BEJ 813" at bounding box center [73, 116] width 35 height 9
click at [91, 148] on div "BEJ 814" at bounding box center [120, 144] width 129 height 12
click at [88, 149] on div "BEJ 814" at bounding box center [120, 144] width 129 height 12
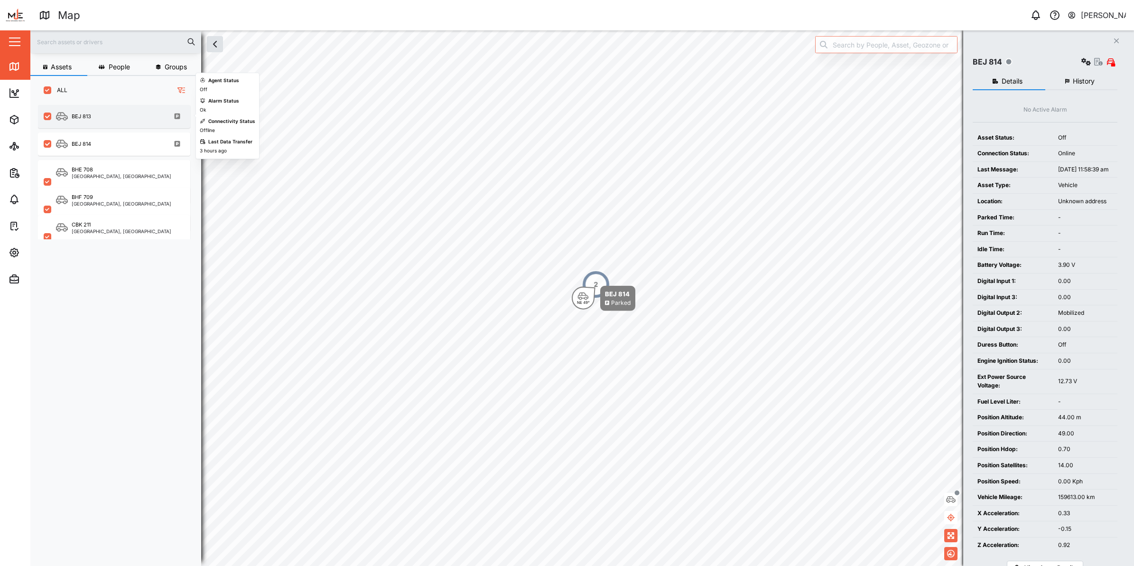
click at [78, 118] on div "BEJ 813" at bounding box center [81, 116] width 19 height 8
click at [86, 119] on div "BEJ 814" at bounding box center [81, 116] width 19 height 8
click at [86, 114] on div "BEJ 813" at bounding box center [81, 116] width 19 height 8
click at [69, 112] on div "BEJ 814" at bounding box center [73, 116] width 35 height 9
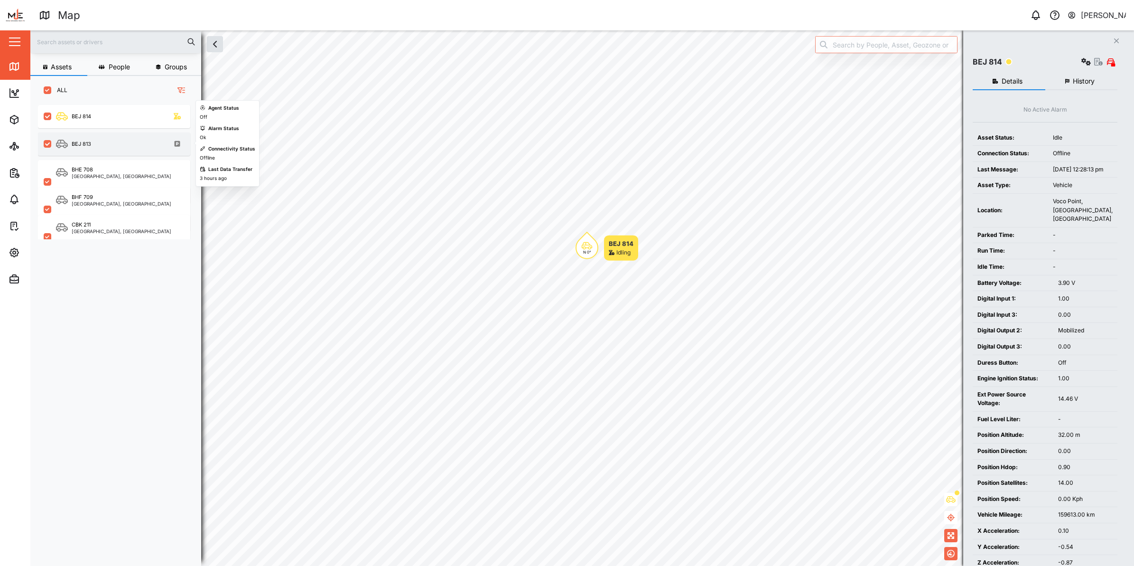
click at [94, 140] on div "BEJ 813" at bounding box center [120, 144] width 129 height 12
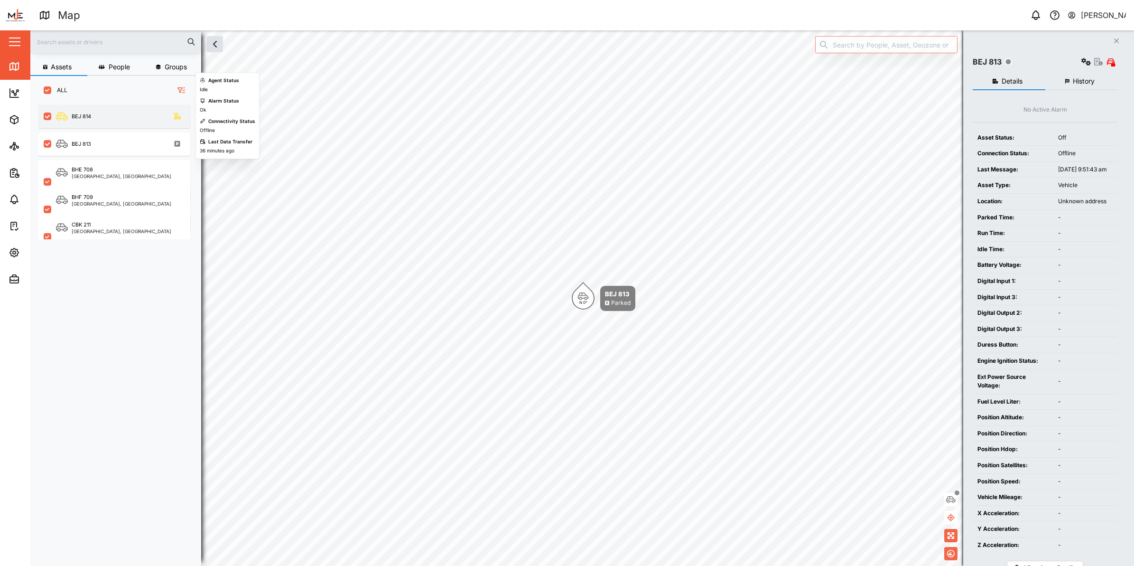
click at [84, 119] on div "BEJ 814" at bounding box center [81, 116] width 19 height 8
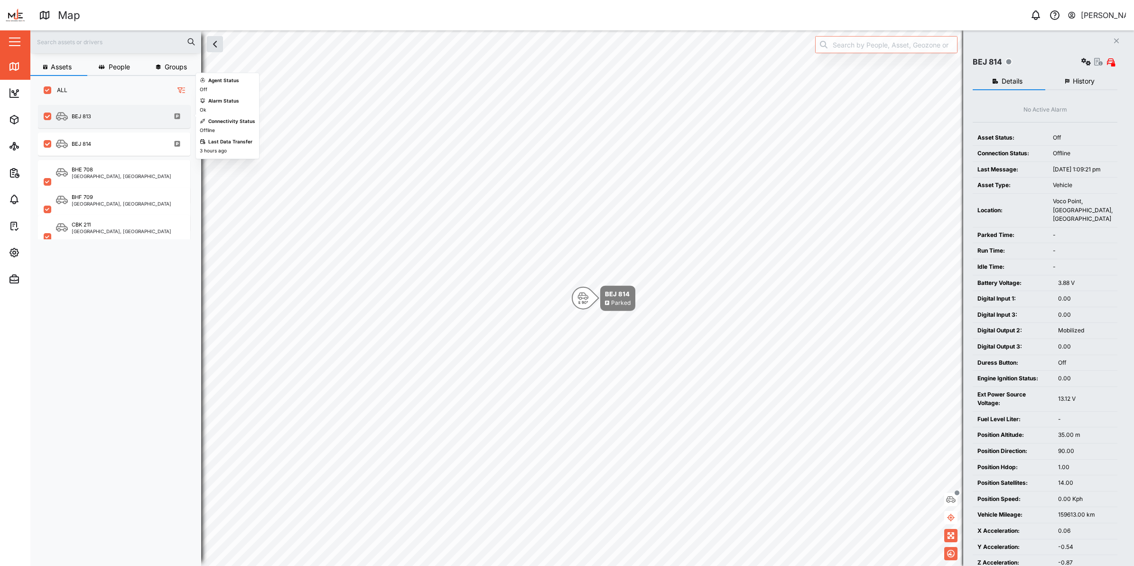
click at [81, 116] on div "BEJ 813" at bounding box center [81, 116] width 19 height 8
